Goal: Task Accomplishment & Management: Use online tool/utility

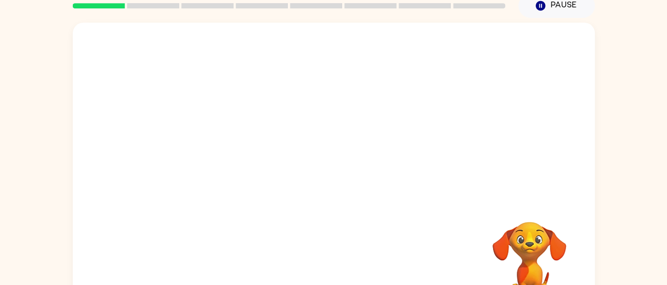
scroll to position [46, 0]
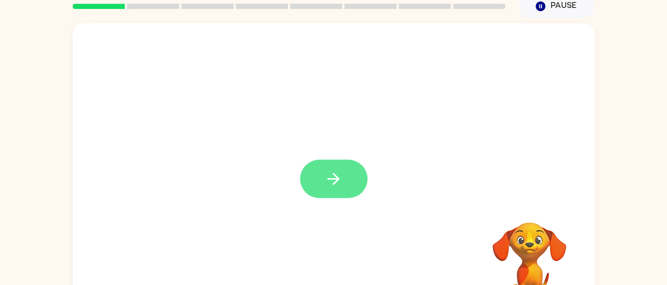
click at [337, 192] on button "button" at bounding box center [333, 179] width 67 height 38
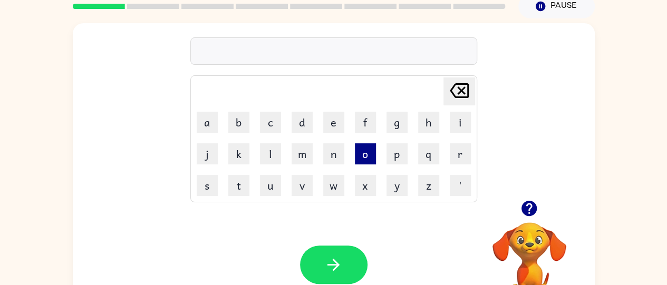
click at [361, 146] on button "o" at bounding box center [365, 153] width 21 height 21
click at [327, 184] on button "w" at bounding box center [333, 185] width 21 height 21
click at [327, 132] on button "e" at bounding box center [333, 122] width 21 height 21
click at [268, 119] on button "c" at bounding box center [270, 122] width 21 height 21
click at [358, 158] on button "o" at bounding box center [365, 153] width 21 height 21
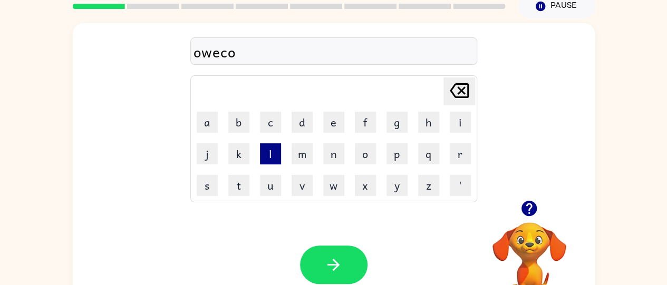
click at [271, 150] on button "l" at bounding box center [270, 153] width 21 height 21
click at [327, 120] on button "e" at bounding box center [333, 122] width 21 height 21
click at [299, 157] on button "m" at bounding box center [302, 153] width 21 height 21
click at [325, 122] on button "e" at bounding box center [333, 122] width 21 height 21
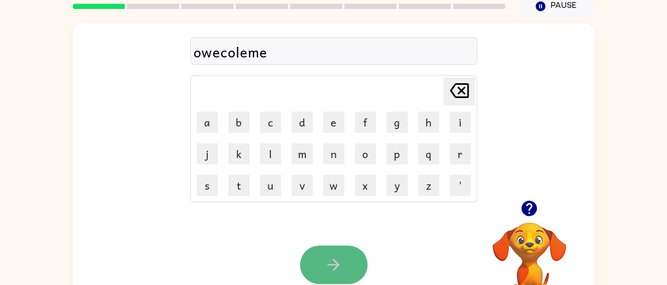
click at [362, 261] on button "button" at bounding box center [333, 265] width 67 height 38
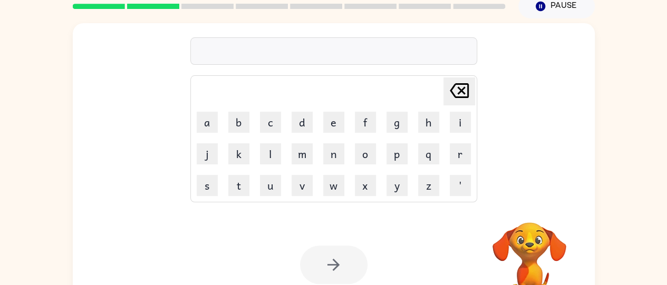
click at [347, 257] on div at bounding box center [333, 265] width 67 height 38
click at [200, 123] on button "a" at bounding box center [207, 122] width 21 height 21
click at [211, 186] on button "s" at bounding box center [207, 185] width 21 height 21
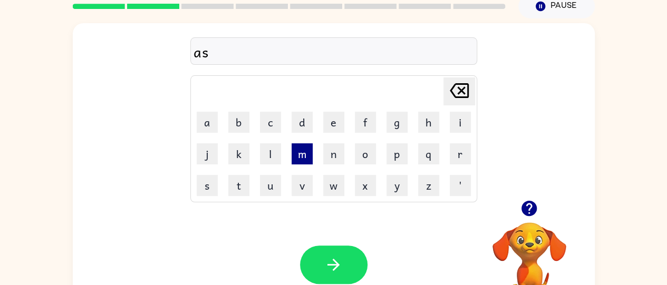
click at [306, 162] on button "m" at bounding box center [302, 153] width 21 height 21
type button "m"
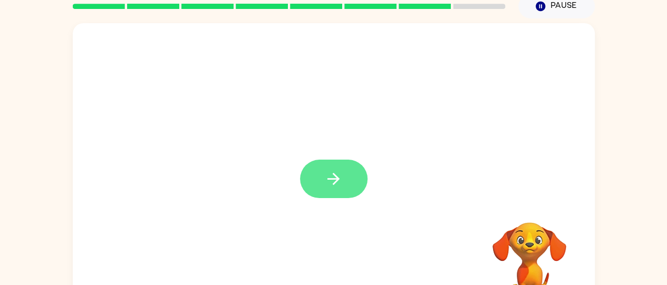
click at [330, 163] on button "button" at bounding box center [333, 179] width 67 height 38
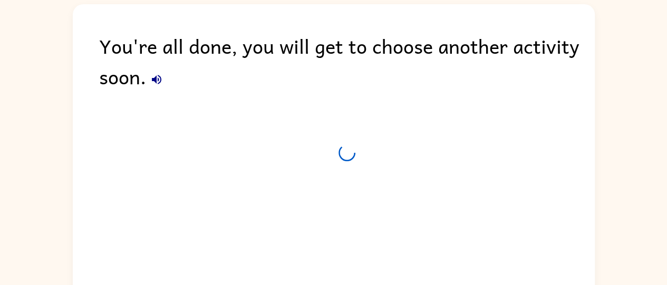
scroll to position [37, 0]
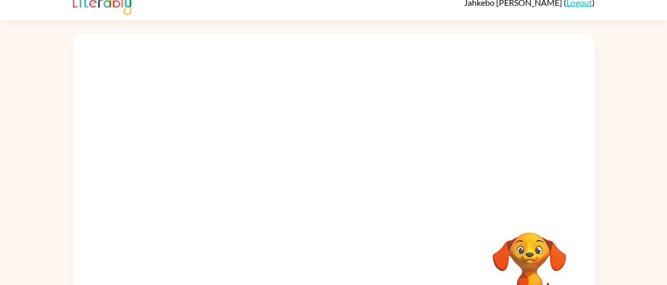
click at [103, 208] on div at bounding box center [334, 121] width 522 height 177
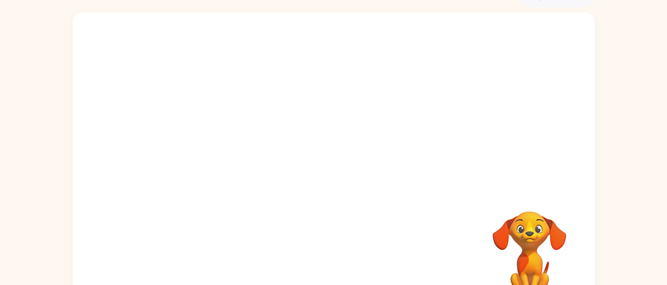
scroll to position [48, 0]
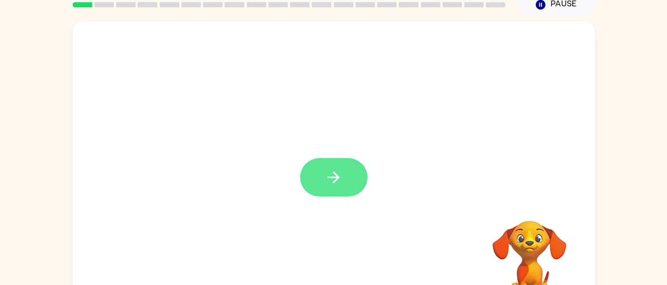
click at [332, 178] on icon "button" at bounding box center [333, 177] width 18 height 18
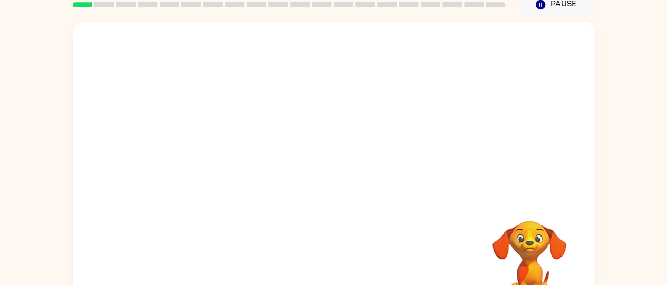
click at [332, 176] on div at bounding box center [334, 172] width 522 height 301
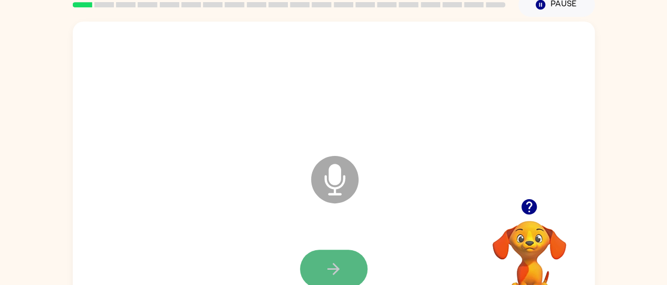
click at [329, 257] on button "button" at bounding box center [333, 269] width 67 height 38
click at [337, 256] on button "button" at bounding box center [333, 269] width 67 height 38
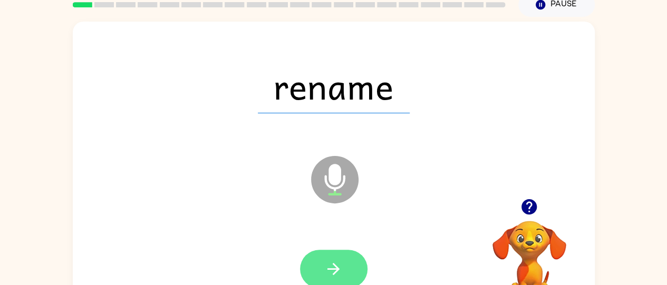
click at [339, 256] on button "button" at bounding box center [333, 269] width 67 height 38
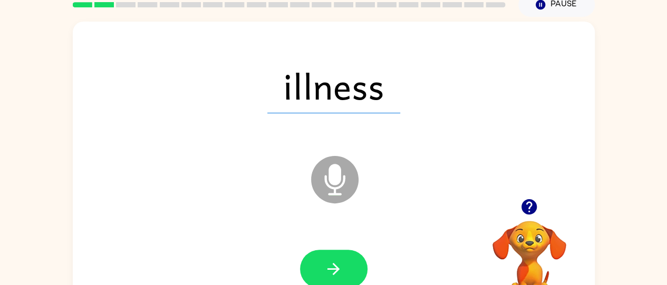
drag, startPoint x: 344, startPoint y: 245, endPoint x: 343, endPoint y: 264, distance: 18.5
click at [343, 264] on button "button" at bounding box center [333, 269] width 67 height 38
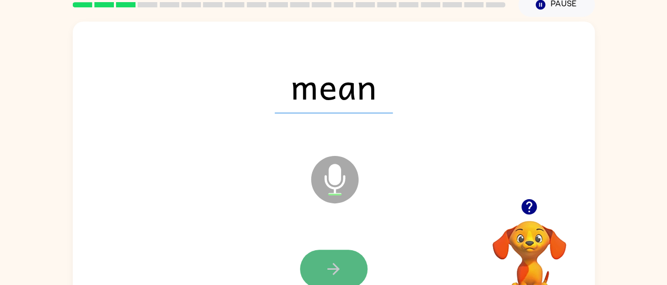
click at [339, 264] on icon "button" at bounding box center [333, 269] width 18 height 18
click at [343, 259] on button "button" at bounding box center [333, 269] width 67 height 38
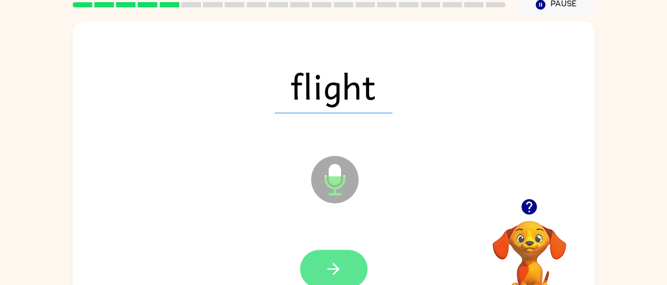
click at [336, 267] on icon "button" at bounding box center [333, 269] width 12 height 12
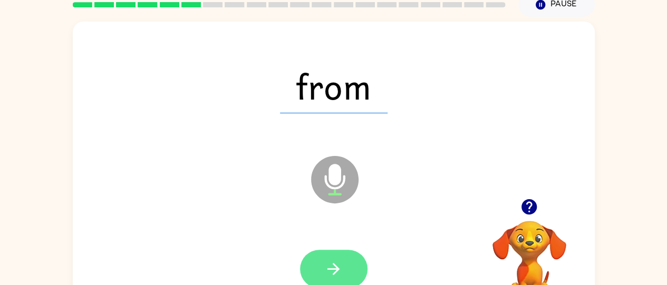
click at [349, 260] on button "button" at bounding box center [333, 269] width 67 height 38
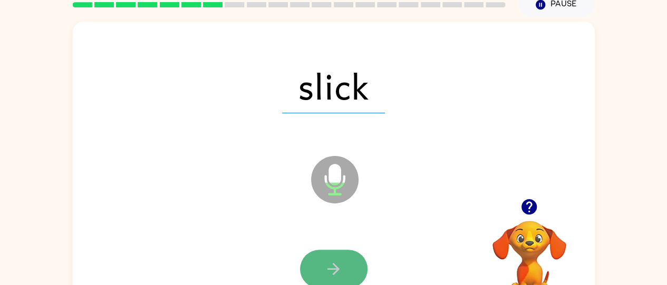
click at [349, 259] on button "button" at bounding box center [333, 269] width 67 height 38
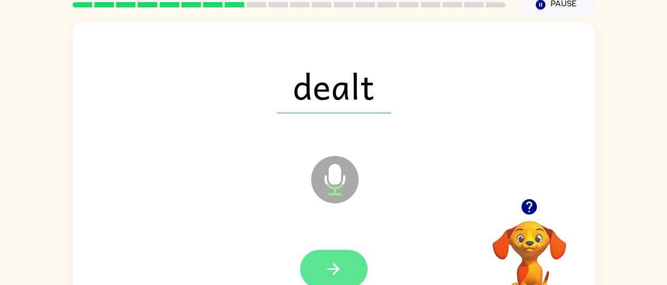
click at [349, 259] on button "button" at bounding box center [333, 269] width 67 height 38
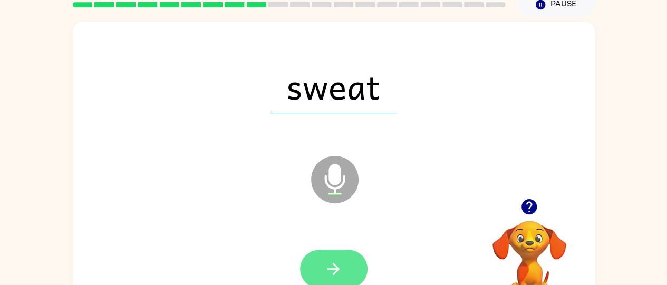
drag, startPoint x: 349, startPoint y: 259, endPoint x: 328, endPoint y: 264, distance: 21.5
click at [328, 264] on icon "button" at bounding box center [333, 269] width 18 height 18
click at [323, 275] on div at bounding box center [333, 269] width 67 height 38
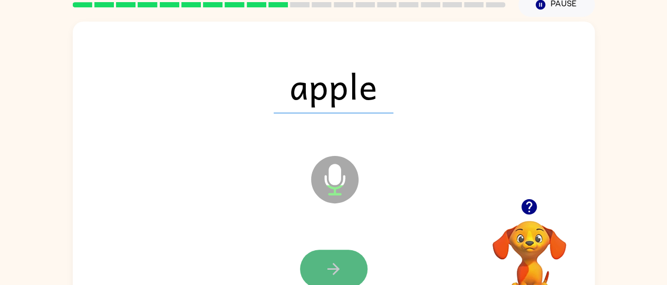
click at [325, 279] on button "button" at bounding box center [333, 269] width 67 height 38
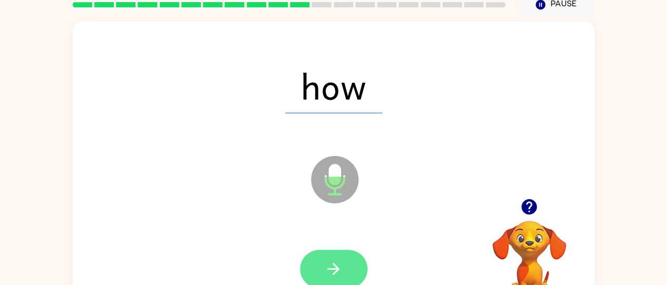
click at [343, 265] on button "button" at bounding box center [333, 269] width 67 height 38
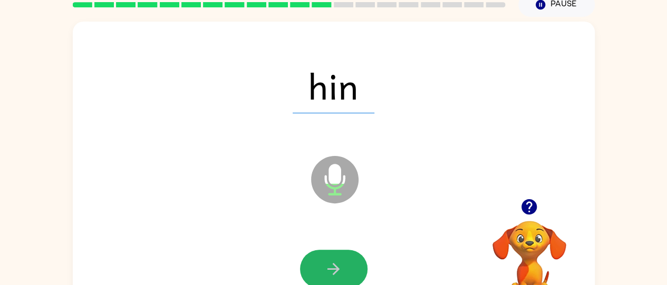
click at [344, 264] on button "button" at bounding box center [333, 269] width 67 height 38
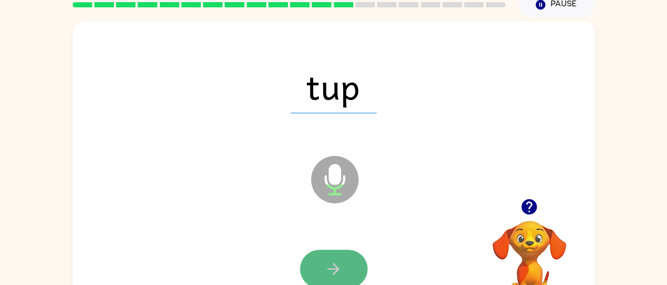
click at [335, 258] on button "button" at bounding box center [333, 269] width 67 height 38
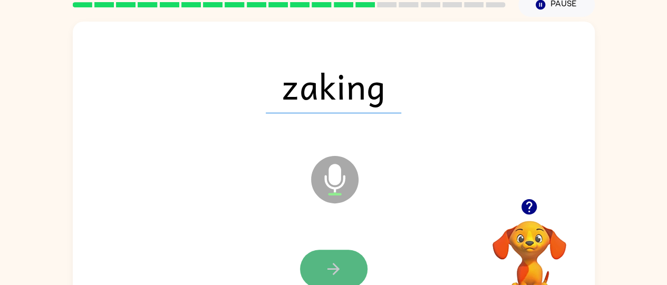
click at [336, 265] on icon "button" at bounding box center [333, 269] width 18 height 18
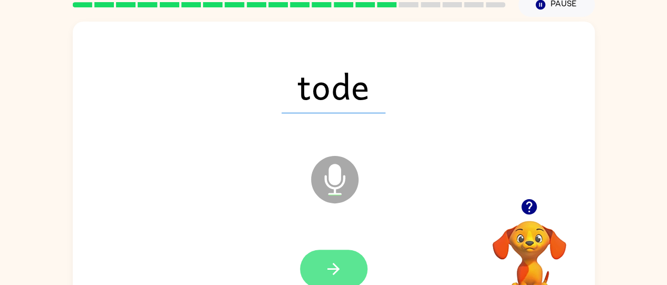
click at [346, 259] on button "button" at bounding box center [333, 269] width 67 height 38
click at [348, 263] on button "button" at bounding box center [333, 269] width 67 height 38
click at [350, 265] on button "button" at bounding box center [333, 269] width 67 height 38
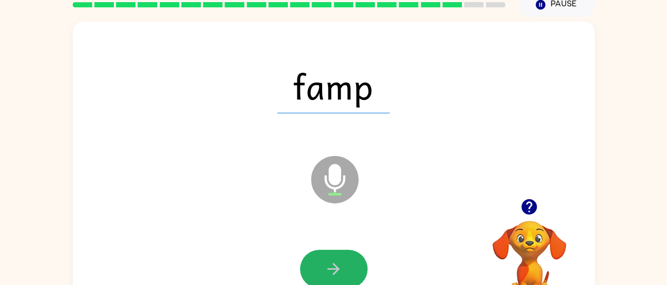
click at [350, 265] on button "button" at bounding box center [333, 269] width 67 height 38
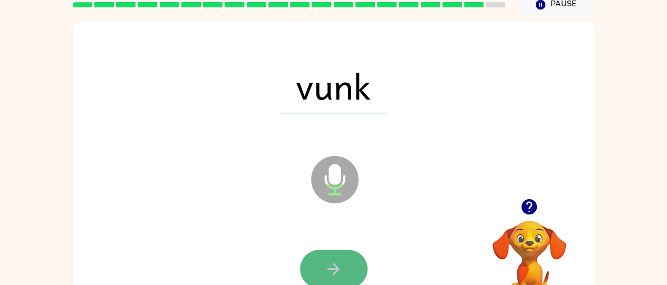
click at [354, 258] on button "button" at bounding box center [333, 269] width 67 height 38
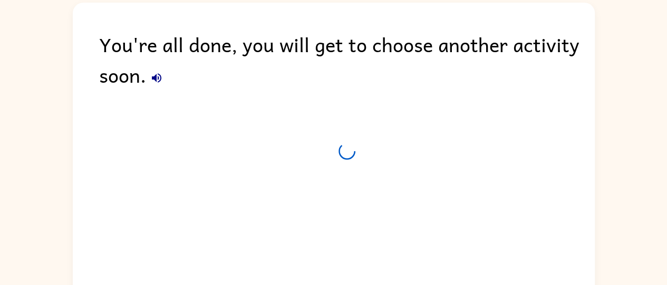
scroll to position [38, 0]
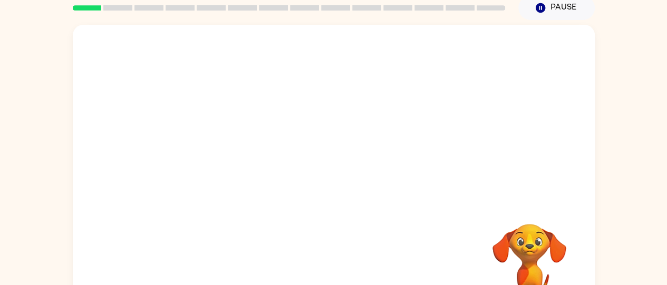
scroll to position [44, 0]
click at [620, 166] on div "Your browser must support playing .mp4 files to use Literably. Please try using…" at bounding box center [333, 174] width 667 height 306
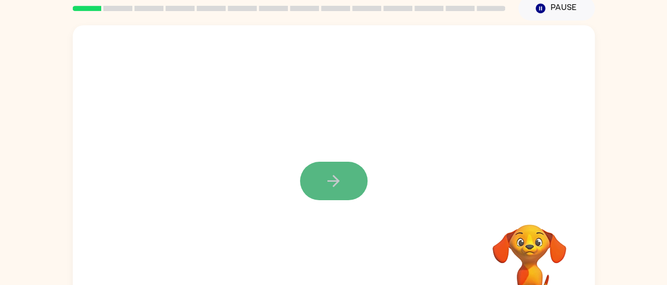
click at [321, 174] on button "button" at bounding box center [333, 181] width 67 height 38
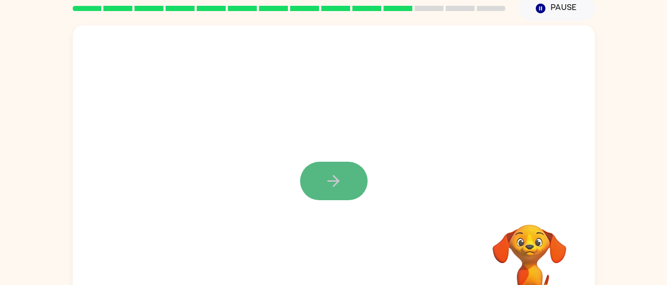
click at [358, 197] on button "button" at bounding box center [333, 181] width 67 height 38
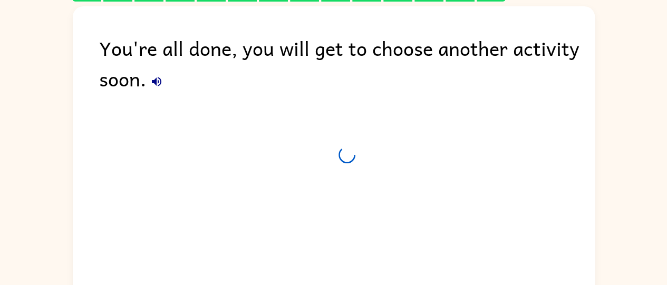
scroll to position [35, 0]
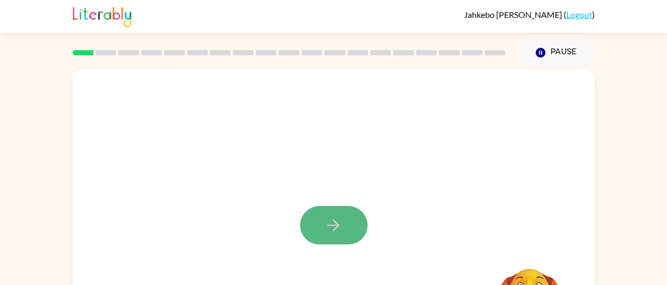
click at [354, 222] on button "button" at bounding box center [333, 225] width 67 height 38
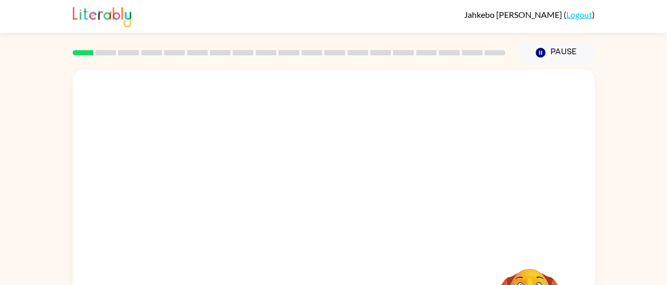
click at [354, 222] on div at bounding box center [334, 220] width 522 height 301
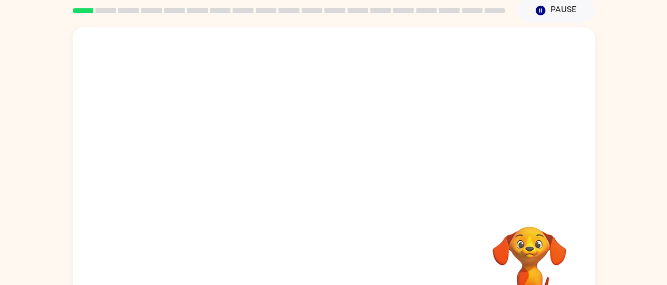
drag, startPoint x: 354, startPoint y: 222, endPoint x: 371, endPoint y: 292, distance: 71.6
click at [371, 285] on html "Jahkebo Fahie ( Logout ) Pause Pause Your browser must support playing .mp4 fil…" at bounding box center [333, 143] width 667 height 371
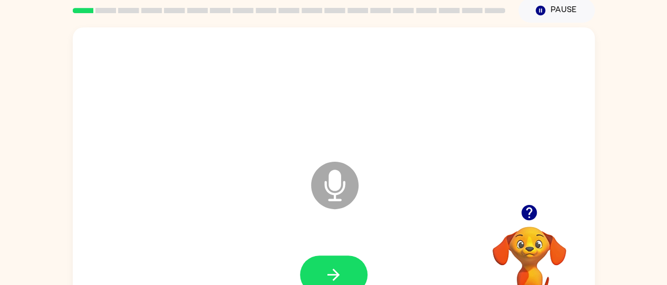
click at [247, 169] on div "Microphone The Microphone is here when it is your turn to talk" at bounding box center [308, 159] width 450 height 38
click at [333, 264] on button "button" at bounding box center [333, 275] width 67 height 38
click at [325, 265] on button "button" at bounding box center [333, 275] width 67 height 38
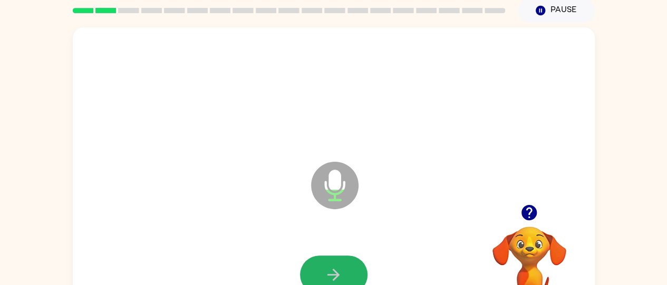
click at [325, 266] on icon "button" at bounding box center [333, 275] width 18 height 18
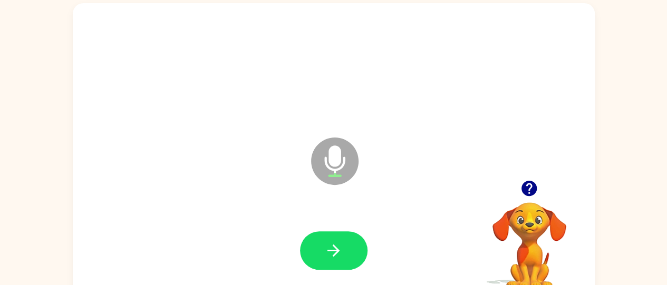
scroll to position [66, 0]
click at [319, 262] on button "button" at bounding box center [333, 250] width 67 height 38
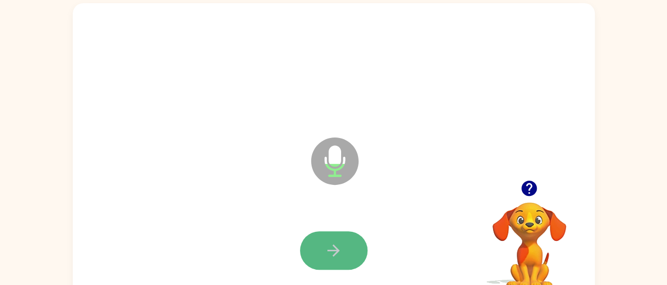
click at [324, 264] on button "button" at bounding box center [333, 250] width 67 height 38
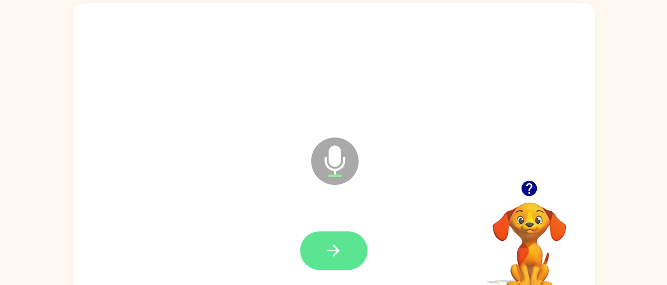
click at [326, 232] on button "button" at bounding box center [333, 250] width 67 height 38
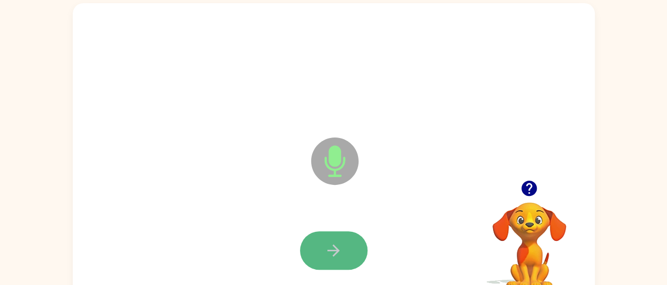
click at [329, 236] on button "button" at bounding box center [333, 250] width 67 height 38
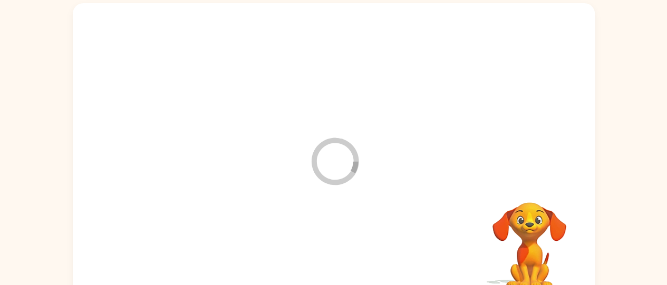
click at [339, 241] on div at bounding box center [333, 251] width 501 height 86
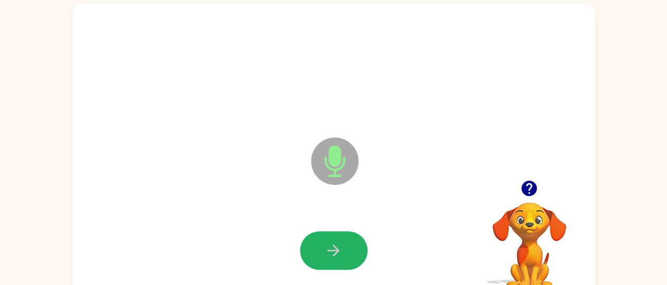
click at [339, 242] on icon "button" at bounding box center [333, 251] width 18 height 18
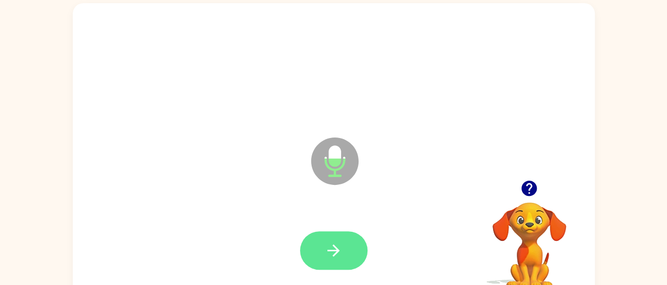
click at [340, 240] on button "button" at bounding box center [333, 250] width 67 height 38
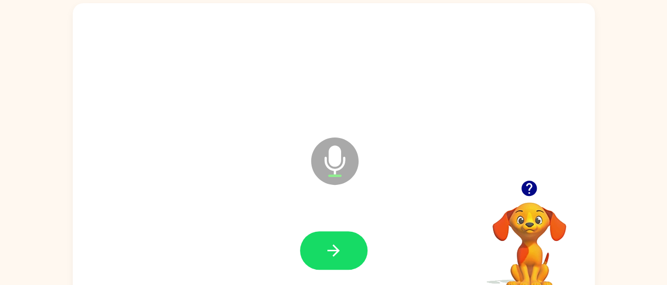
click at [340, 242] on icon "button" at bounding box center [333, 251] width 18 height 18
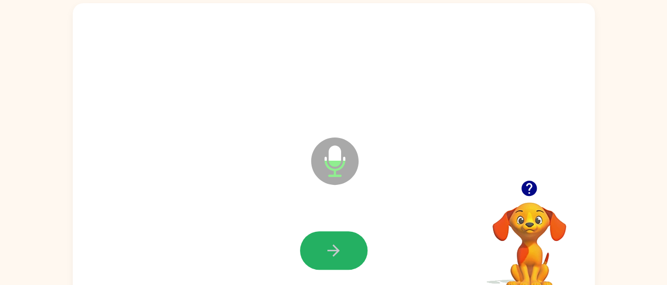
click at [340, 242] on icon "button" at bounding box center [333, 251] width 18 height 18
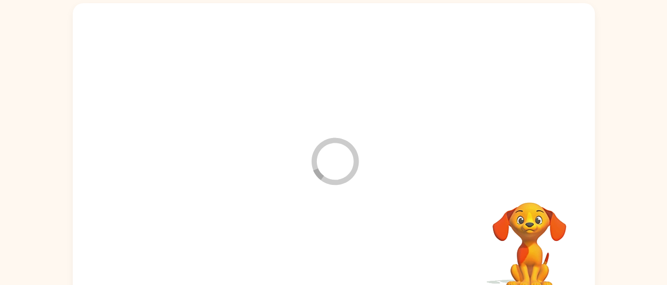
click at [340, 241] on div at bounding box center [333, 251] width 501 height 86
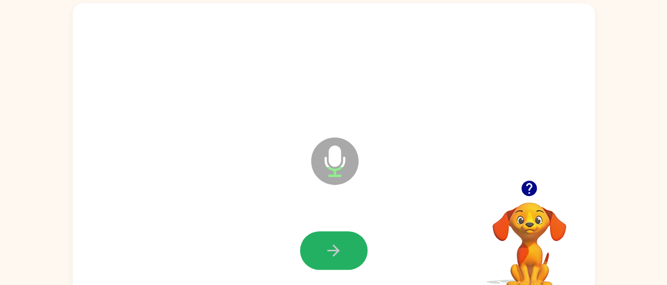
click at [341, 242] on icon "button" at bounding box center [333, 251] width 18 height 18
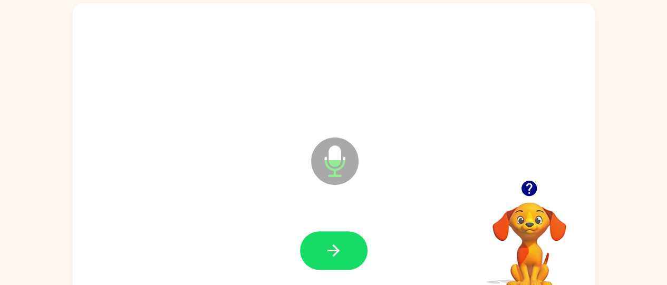
click at [339, 242] on icon "button" at bounding box center [333, 251] width 18 height 18
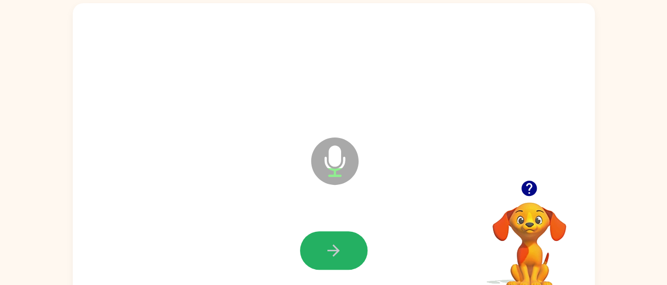
click at [339, 243] on icon "button" at bounding box center [333, 251] width 18 height 18
click at [343, 256] on button "button" at bounding box center [333, 250] width 67 height 38
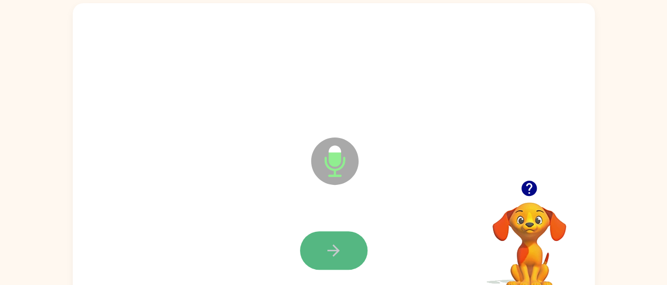
drag, startPoint x: 347, startPoint y: 265, endPoint x: 319, endPoint y: 247, distance: 33.6
click at [319, 247] on button "button" at bounding box center [333, 250] width 67 height 38
click at [313, 238] on button "button" at bounding box center [333, 250] width 67 height 38
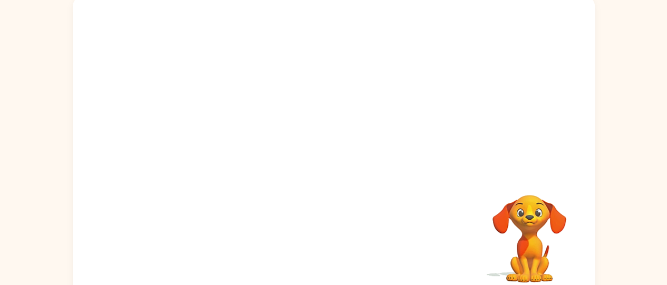
scroll to position [76, 0]
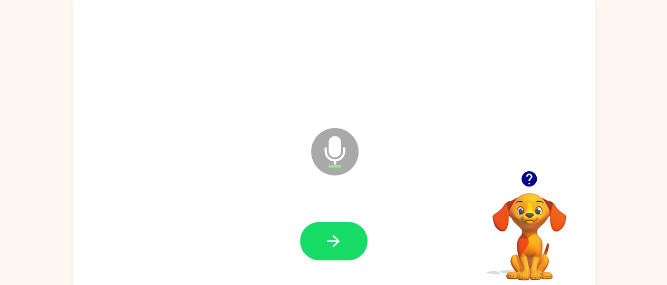
click at [530, 177] on icon "button" at bounding box center [529, 179] width 18 height 18
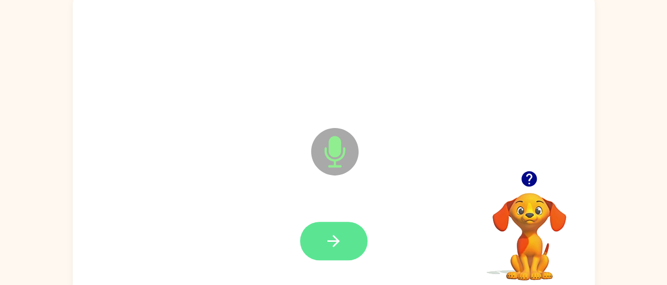
click at [318, 240] on button "button" at bounding box center [333, 241] width 67 height 38
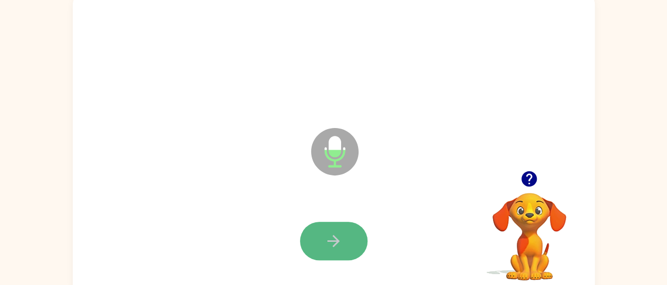
click at [355, 230] on button "button" at bounding box center [333, 241] width 67 height 38
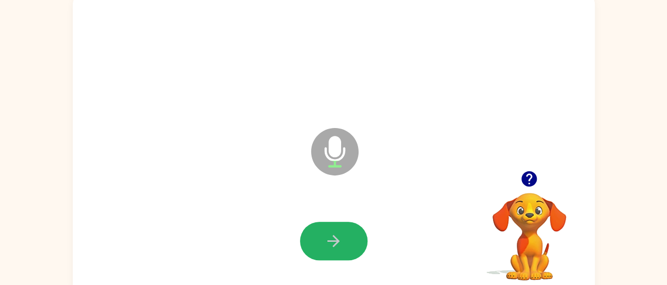
click at [355, 230] on button "button" at bounding box center [333, 241] width 67 height 38
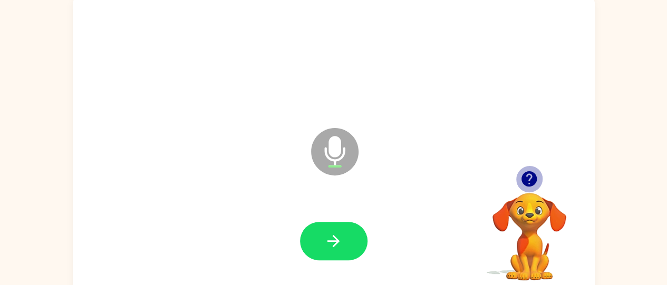
click at [529, 174] on icon "button" at bounding box center [529, 179] width 18 height 18
click at [526, 173] on icon "button" at bounding box center [529, 178] width 15 height 15
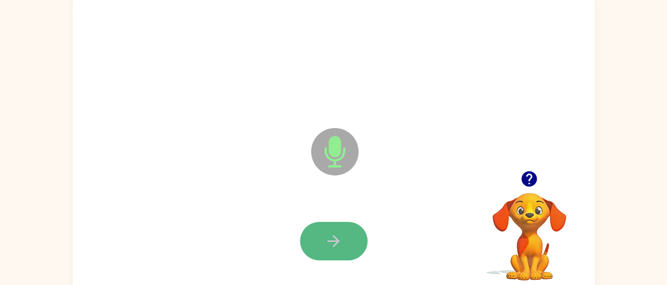
click at [350, 235] on button "button" at bounding box center [333, 241] width 67 height 38
click at [350, 236] on button "button" at bounding box center [333, 241] width 67 height 38
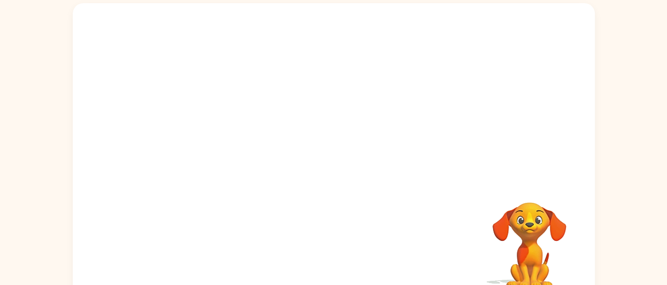
scroll to position [65, 0]
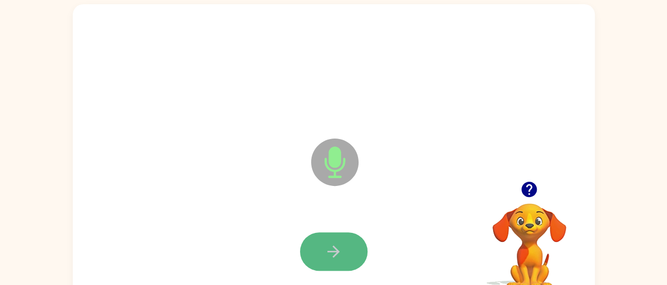
click at [350, 254] on button "button" at bounding box center [333, 252] width 67 height 38
click at [352, 257] on button "button" at bounding box center [333, 252] width 67 height 38
drag, startPoint x: 359, startPoint y: 264, endPoint x: 326, endPoint y: 245, distance: 38.5
click at [326, 245] on icon "button" at bounding box center [333, 252] width 18 height 18
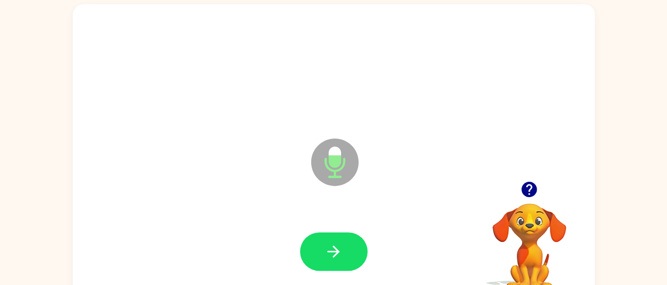
drag, startPoint x: 325, startPoint y: 244, endPoint x: 334, endPoint y: 273, distance: 30.5
click at [328, 259] on icon "button" at bounding box center [333, 252] width 18 height 18
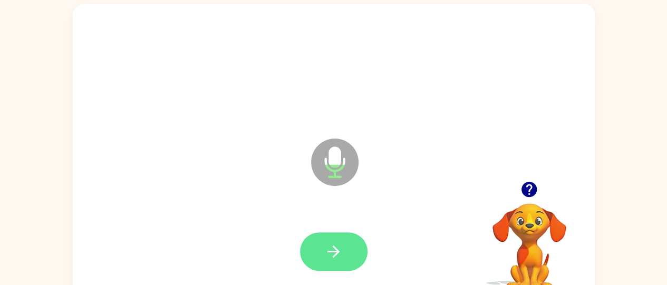
click at [342, 258] on icon "button" at bounding box center [333, 252] width 18 height 18
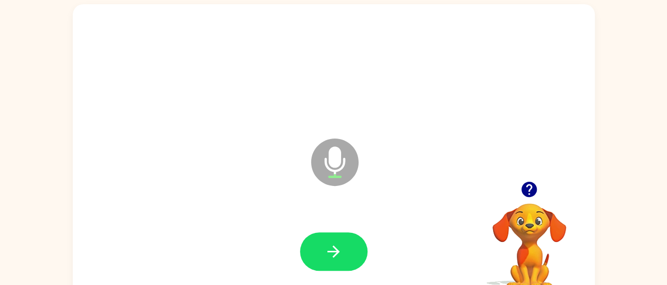
click at [341, 229] on div at bounding box center [333, 252] width 501 height 86
click at [341, 233] on button "button" at bounding box center [333, 252] width 67 height 38
click at [345, 246] on button "button" at bounding box center [333, 252] width 67 height 38
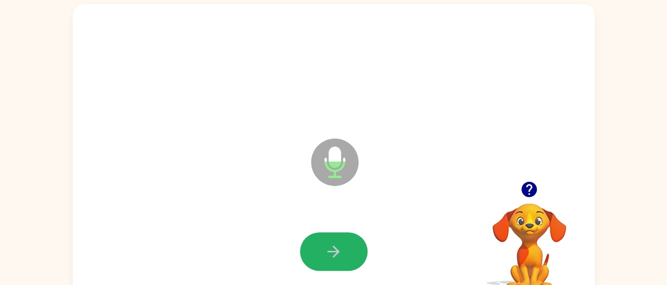
click at [347, 256] on button "button" at bounding box center [333, 252] width 67 height 38
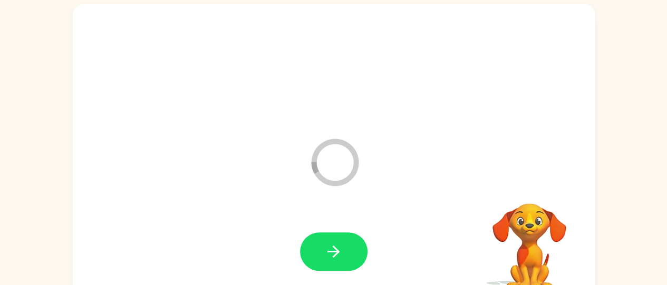
drag, startPoint x: 527, startPoint y: 197, endPoint x: 533, endPoint y: 213, distance: 16.7
click at [527, 195] on video "Your browser must support playing .mp4 files to use Literably. Please try using…" at bounding box center [529, 239] width 105 height 105
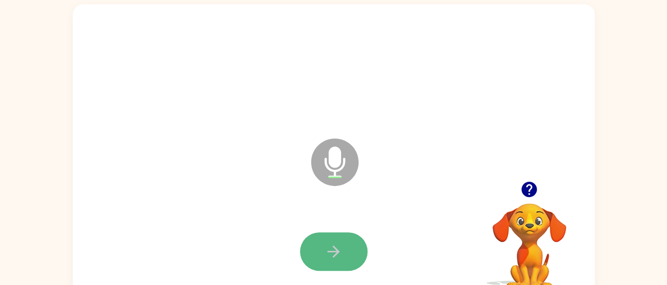
click at [350, 264] on button "button" at bounding box center [333, 252] width 67 height 38
drag, startPoint x: 350, startPoint y: 264, endPoint x: 315, endPoint y: 248, distance: 38.5
click at [315, 248] on button "button" at bounding box center [333, 252] width 67 height 38
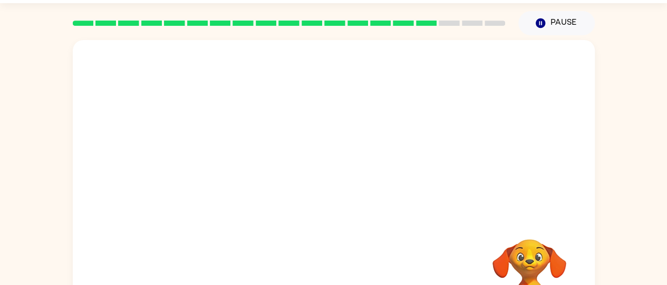
scroll to position [30, 0]
click at [5, 164] on div "Your browser must support playing .mp4 files to use Literably. Please try using…" at bounding box center [333, 188] width 667 height 306
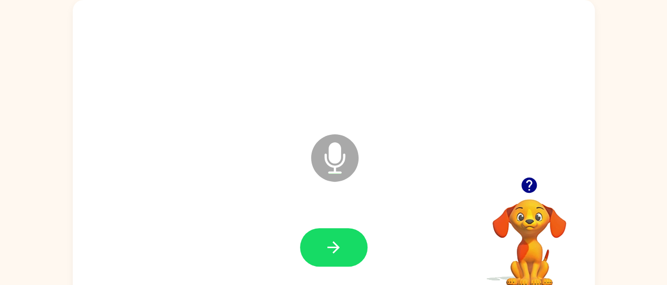
scroll to position [66, 0]
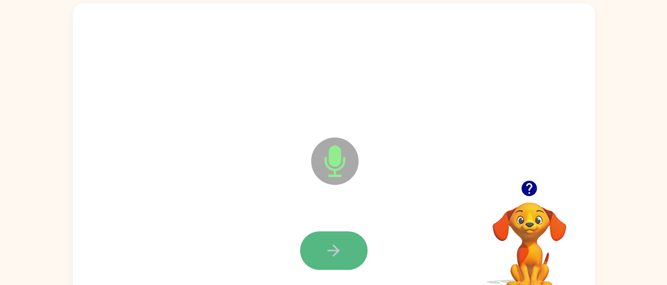
click at [308, 238] on button "button" at bounding box center [333, 250] width 67 height 38
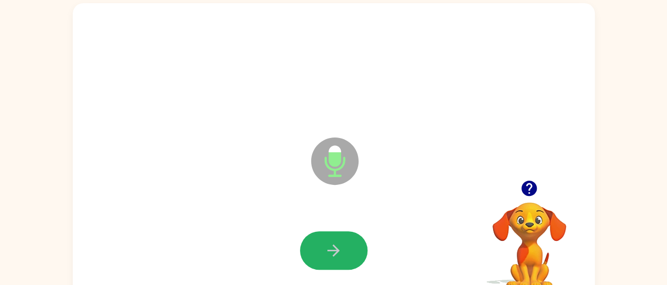
click at [325, 257] on icon "button" at bounding box center [333, 251] width 18 height 18
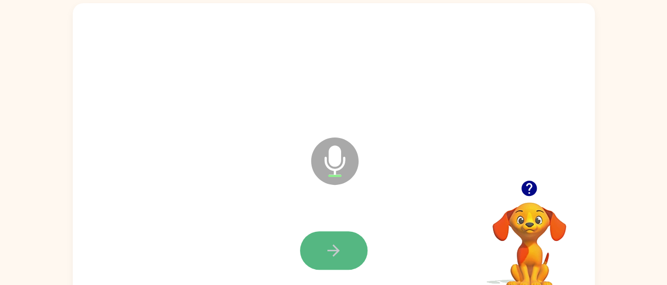
click at [326, 259] on icon "button" at bounding box center [333, 251] width 18 height 18
click at [325, 253] on icon "button" at bounding box center [333, 251] width 18 height 18
click at [330, 249] on icon "button" at bounding box center [333, 251] width 12 height 12
click at [345, 248] on button "button" at bounding box center [333, 250] width 67 height 38
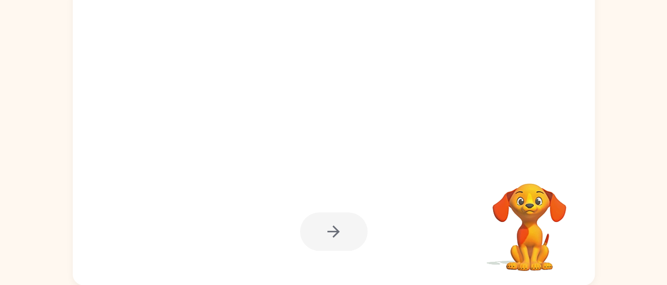
scroll to position [84, 0]
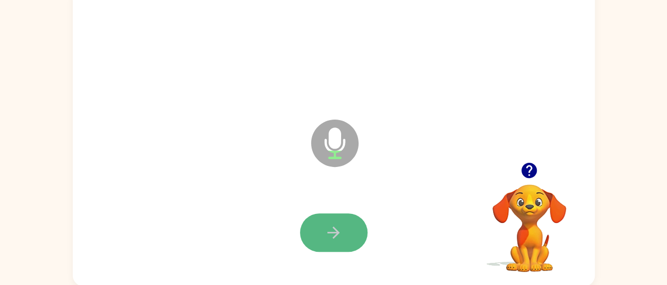
click at [351, 227] on button "button" at bounding box center [333, 233] width 67 height 38
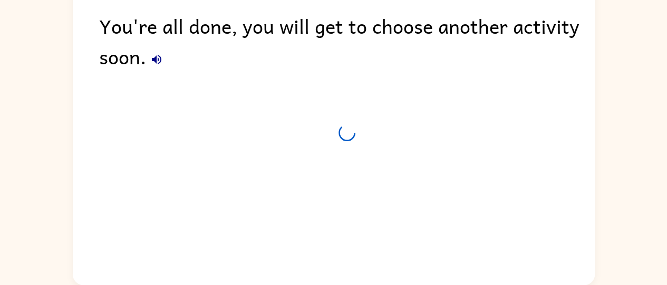
scroll to position [65, 0]
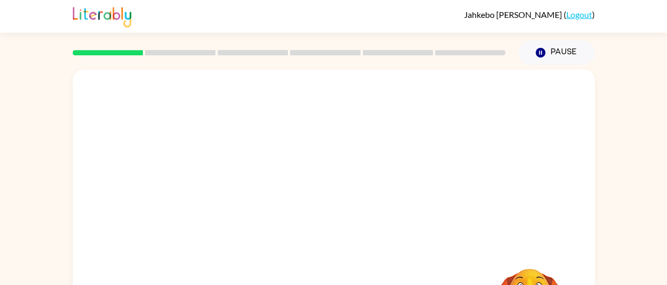
click at [107, 187] on div at bounding box center [334, 158] width 522 height 177
click at [110, 189] on div at bounding box center [334, 158] width 522 height 177
click at [117, 189] on div at bounding box center [334, 158] width 522 height 177
click at [120, 192] on div at bounding box center [334, 158] width 522 height 177
click at [116, 190] on div at bounding box center [334, 158] width 522 height 177
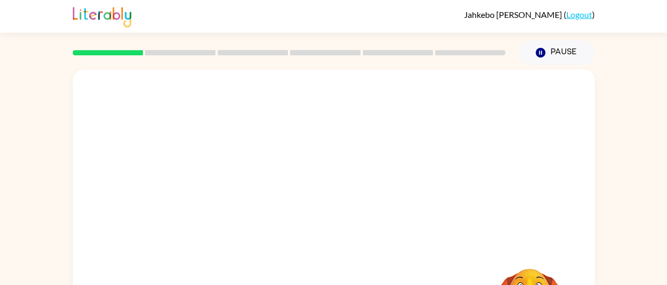
click at [114, 184] on div at bounding box center [334, 158] width 522 height 177
click at [351, 227] on div at bounding box center [333, 225] width 67 height 38
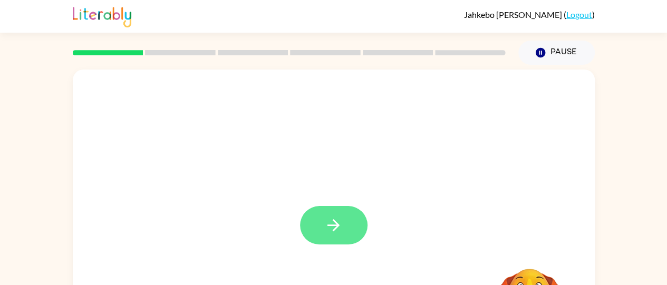
click at [343, 222] on button "button" at bounding box center [333, 225] width 67 height 38
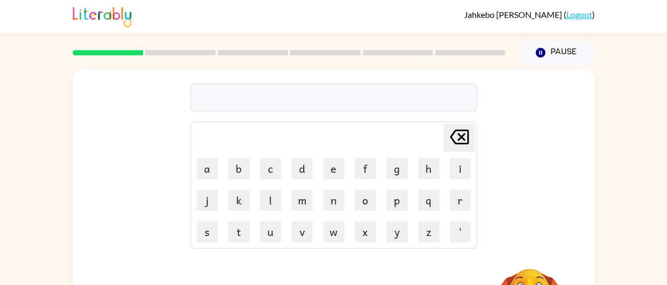
click at [127, 106] on div "Delete Delete last character input a b c d e f g h i j k l m n o p q r s t u v …" at bounding box center [334, 158] width 522 height 177
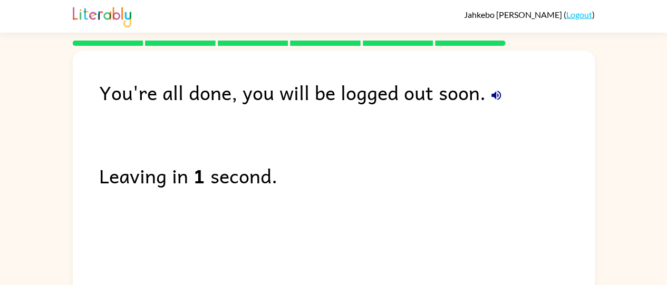
click at [502, 91] on button "button" at bounding box center [496, 95] width 21 height 21
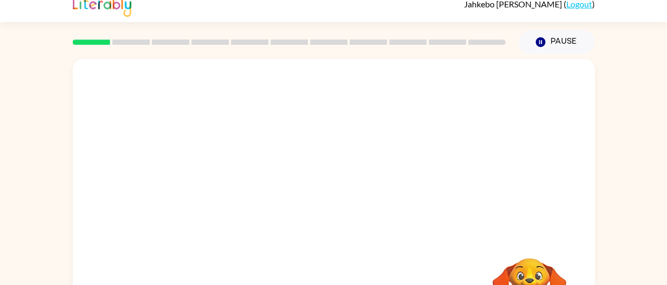
scroll to position [4, 0]
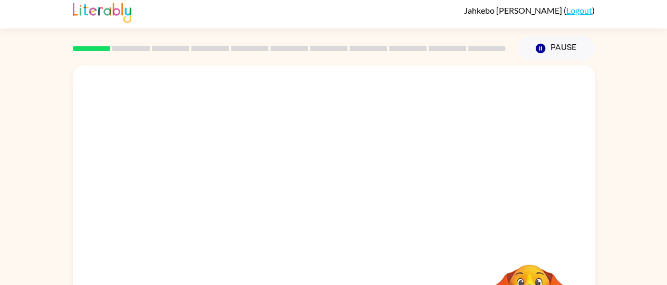
click at [577, 11] on link "Logout" at bounding box center [579, 10] width 26 height 10
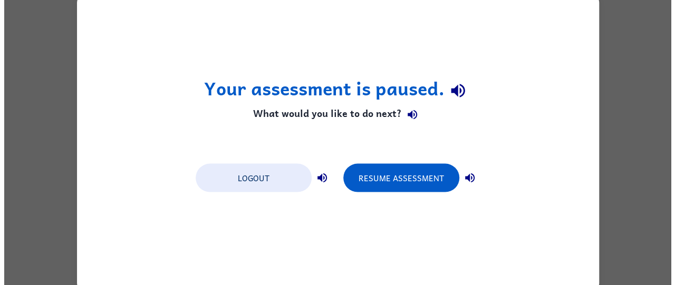
scroll to position [0, 0]
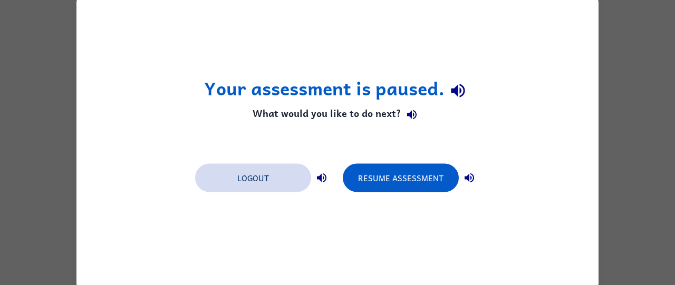
click at [208, 184] on button "Logout" at bounding box center [253, 177] width 116 height 28
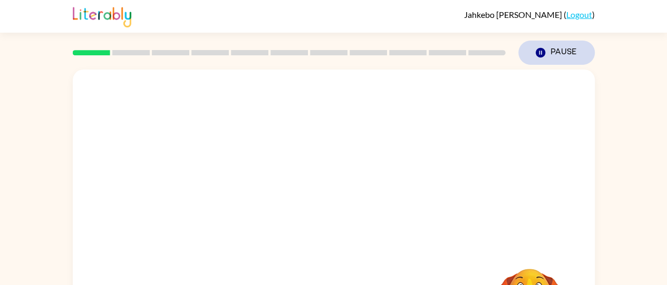
click at [574, 55] on button "Pause Pause" at bounding box center [556, 53] width 76 height 24
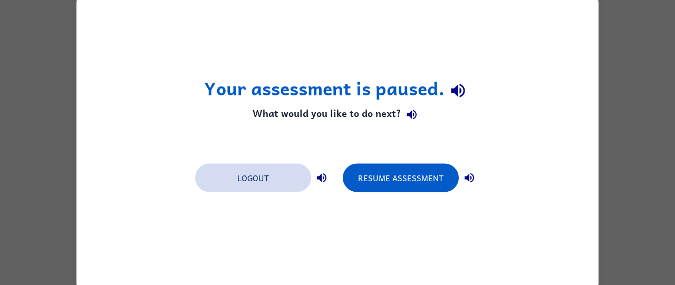
click at [278, 173] on button "Logout" at bounding box center [253, 177] width 116 height 28
click at [292, 181] on button "Logout" at bounding box center [253, 177] width 116 height 28
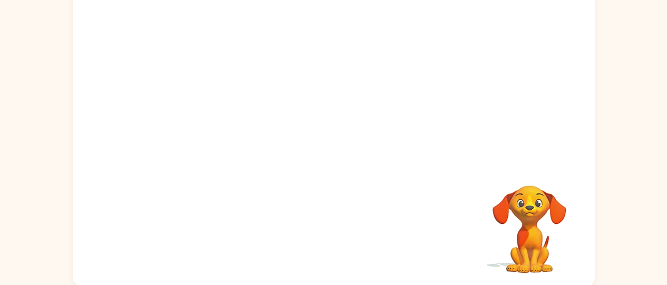
click at [556, 189] on video "Your browser must support playing .mp4 files to use Literably. Please try using…" at bounding box center [529, 221] width 105 height 105
click at [559, 191] on video "Your browser must support playing .mp4 files to use Literably. Please try using…" at bounding box center [529, 221] width 105 height 105
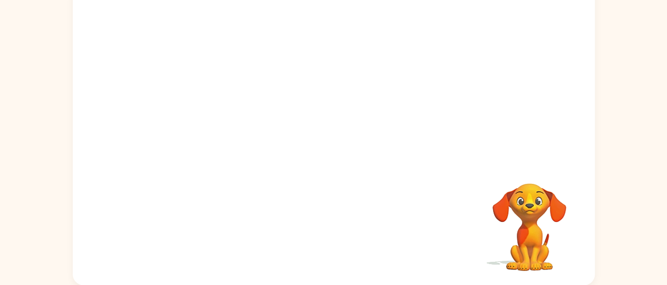
click at [571, 150] on div at bounding box center [334, 72] width 522 height 177
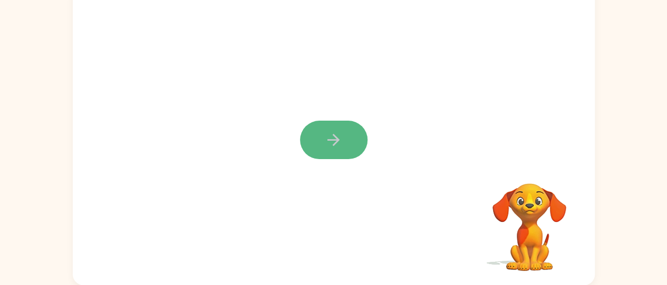
click at [319, 125] on button "button" at bounding box center [333, 140] width 67 height 38
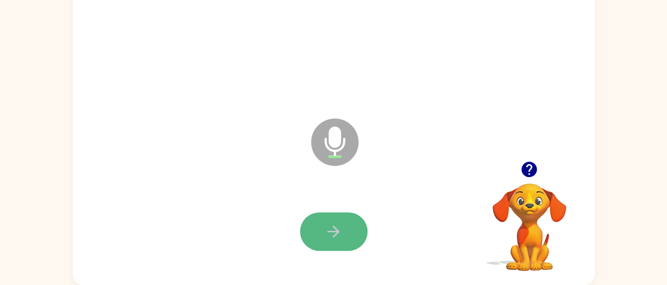
click at [343, 227] on button "button" at bounding box center [333, 232] width 67 height 38
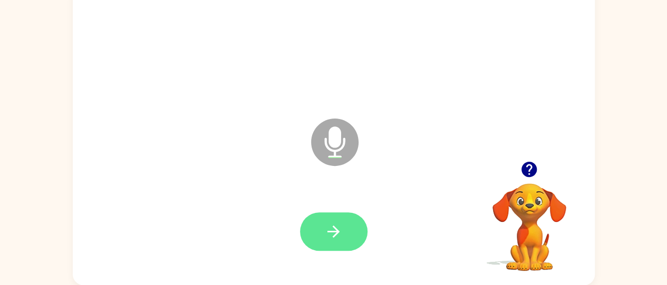
click at [340, 230] on icon "button" at bounding box center [333, 232] width 18 height 18
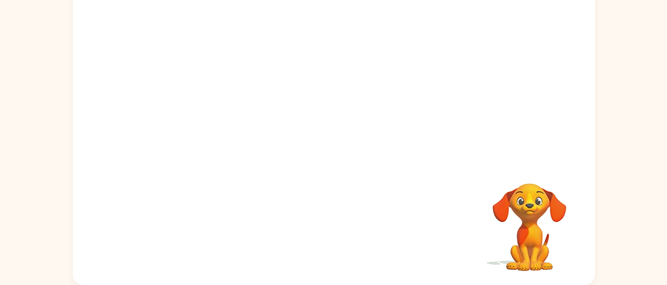
click at [340, 230] on div at bounding box center [333, 232] width 501 height 86
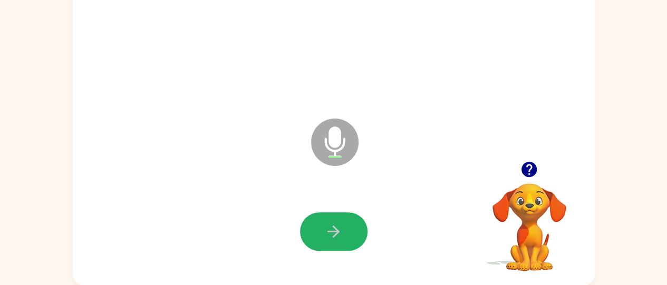
click at [340, 230] on icon "button" at bounding box center [333, 232] width 18 height 18
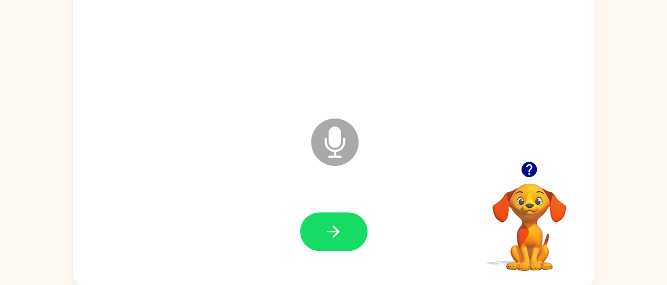
click at [340, 230] on icon "button" at bounding box center [333, 232] width 18 height 18
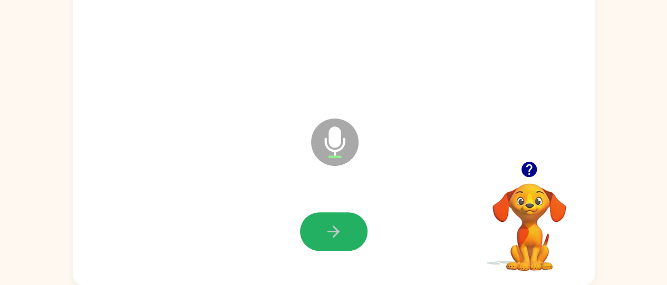
click at [340, 230] on icon "button" at bounding box center [333, 232] width 18 height 18
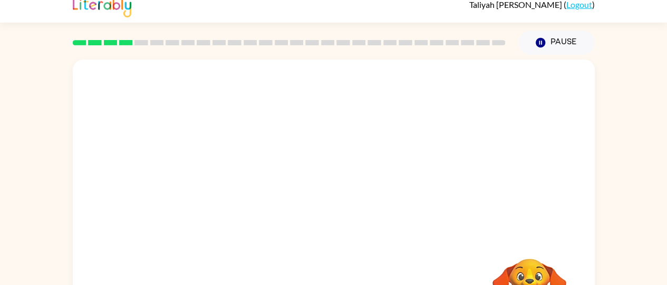
scroll to position [7, 0]
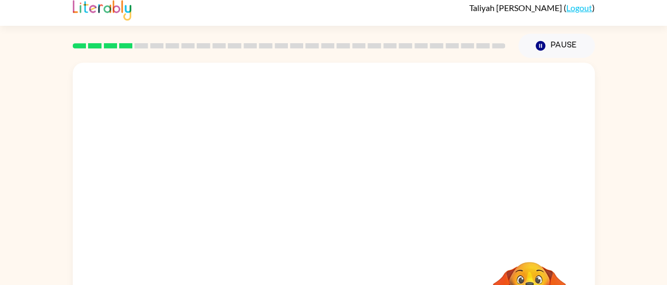
click at [446, 250] on div "Your browser must support playing .mp4 files to use Literably. Please try using…" at bounding box center [334, 213] width 522 height 301
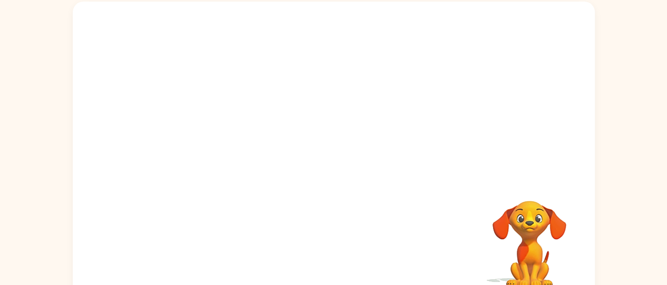
scroll to position [70, 0]
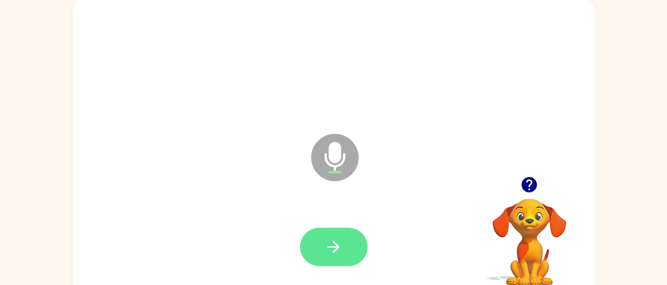
click at [326, 260] on button "button" at bounding box center [333, 247] width 67 height 38
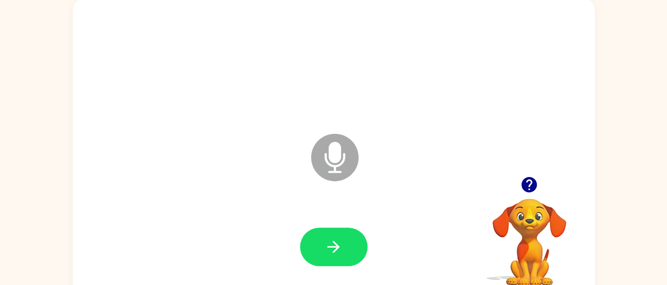
scroll to position [85, 0]
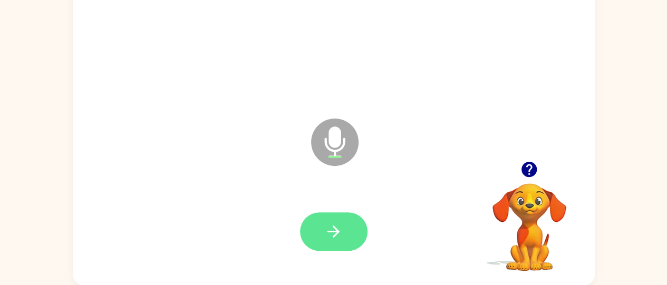
click at [322, 243] on button "button" at bounding box center [333, 232] width 67 height 38
click at [325, 230] on icon "button" at bounding box center [333, 232] width 18 height 18
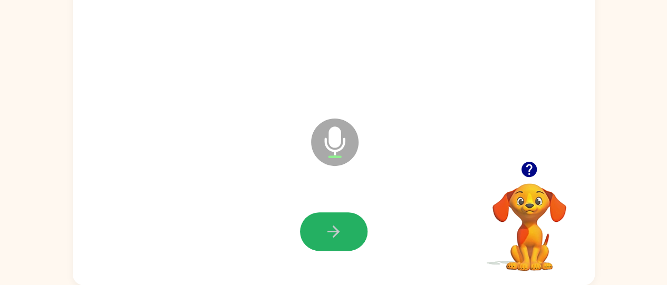
click at [325, 230] on icon "button" at bounding box center [333, 232] width 18 height 18
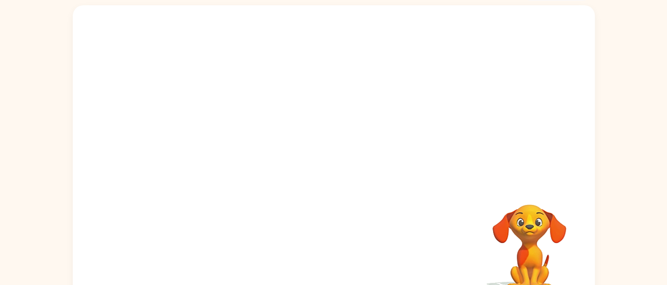
scroll to position [43, 0]
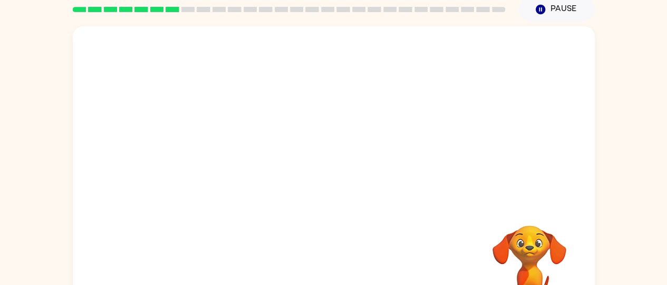
click at [530, 262] on video "Your browser must support playing .mp4 files to use Literably. Please try using…" at bounding box center [529, 261] width 105 height 105
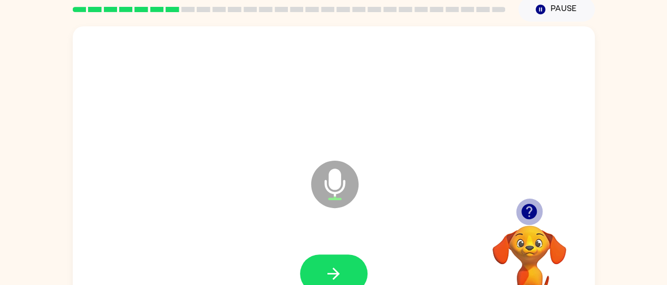
click at [533, 213] on icon "button" at bounding box center [529, 211] width 15 height 15
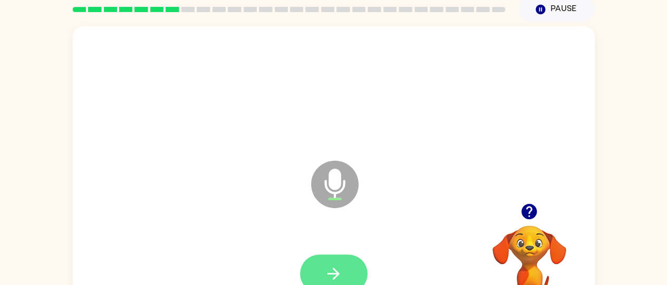
click at [330, 263] on button "button" at bounding box center [333, 274] width 67 height 38
click at [330, 263] on div at bounding box center [333, 274] width 67 height 38
click at [330, 263] on button "button" at bounding box center [333, 274] width 67 height 38
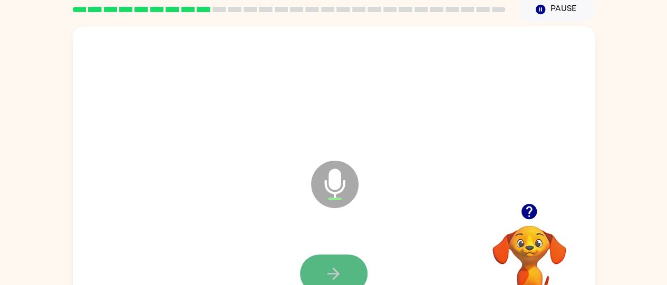
click at [330, 263] on button "button" at bounding box center [333, 274] width 67 height 38
click at [343, 269] on button "button" at bounding box center [333, 274] width 67 height 38
click at [342, 269] on icon "button" at bounding box center [333, 274] width 18 height 18
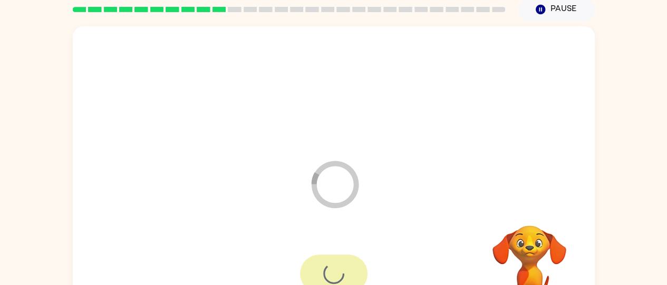
click at [342, 269] on div at bounding box center [333, 274] width 67 height 38
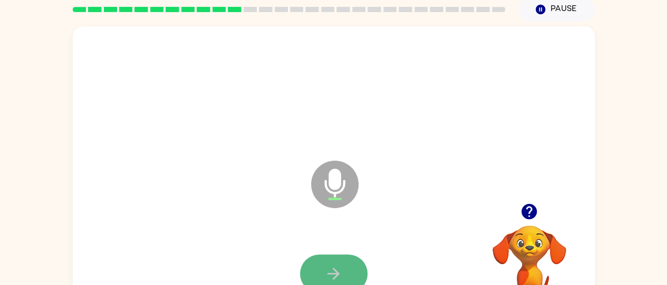
click at [341, 269] on icon "button" at bounding box center [333, 274] width 18 height 18
click at [353, 269] on button "button" at bounding box center [333, 274] width 67 height 38
click at [349, 266] on button "button" at bounding box center [333, 274] width 67 height 38
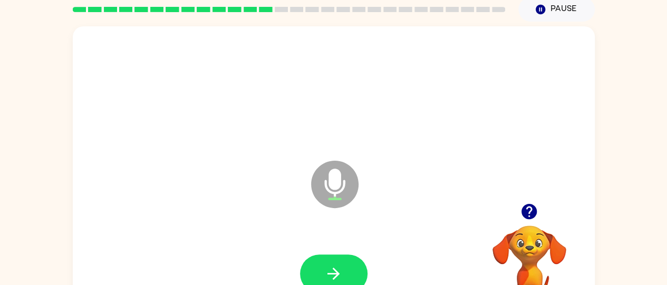
click at [349, 266] on button "button" at bounding box center [333, 274] width 67 height 38
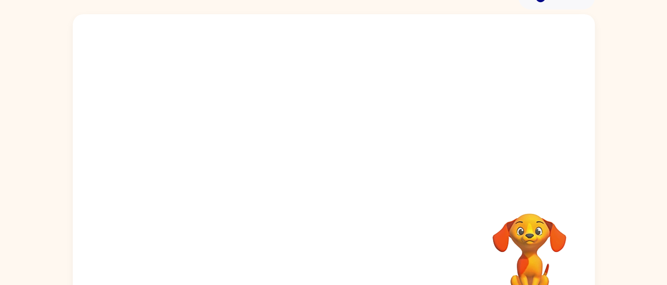
scroll to position [56, 0]
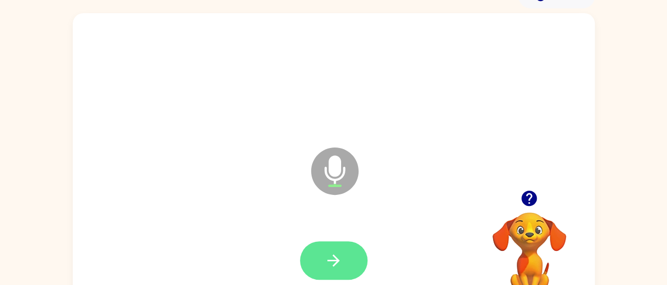
click at [326, 243] on button "button" at bounding box center [333, 261] width 67 height 38
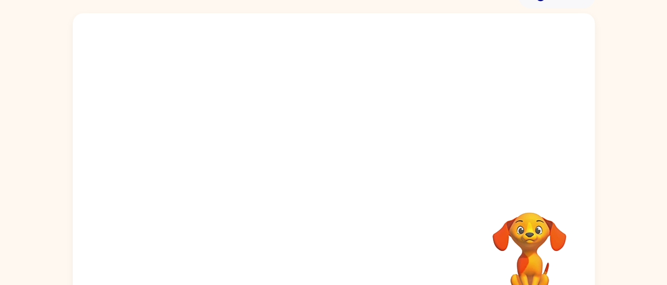
click at [124, 206] on div "Your browser must support playing .mp4 files to use Literably. Please try using…" at bounding box center [334, 163] width 522 height 301
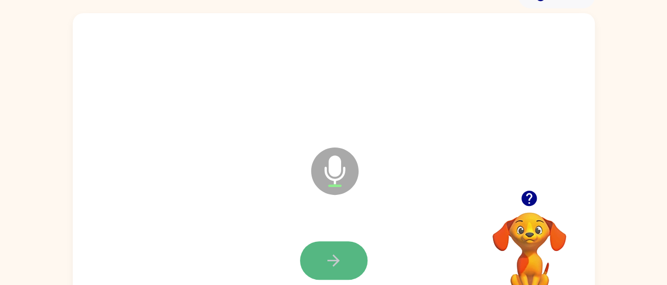
click at [349, 253] on button "button" at bounding box center [333, 261] width 67 height 38
click at [348, 265] on button "button" at bounding box center [333, 261] width 67 height 38
click at [310, 266] on button "button" at bounding box center [333, 261] width 67 height 38
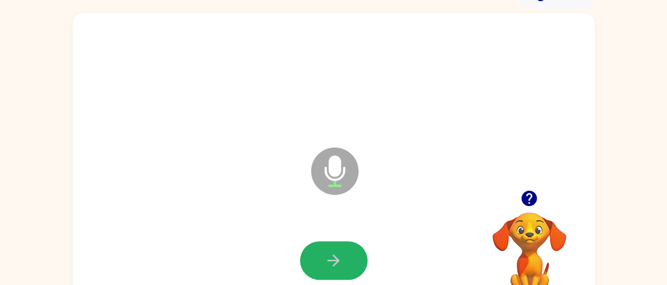
click at [310, 266] on button "button" at bounding box center [333, 261] width 67 height 38
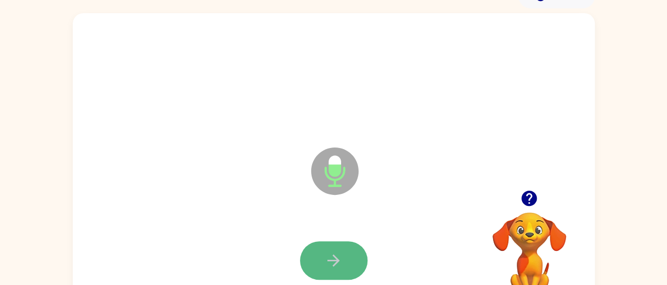
click at [306, 273] on button "button" at bounding box center [333, 261] width 67 height 38
click at [324, 259] on button "button" at bounding box center [333, 261] width 67 height 38
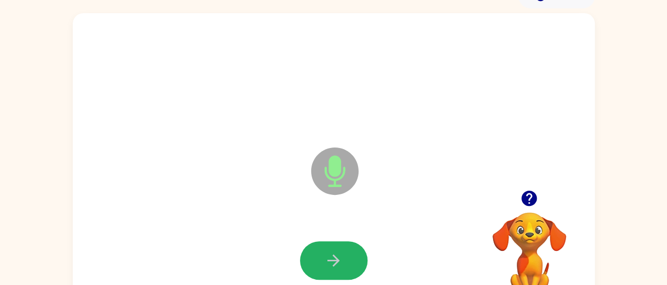
click at [324, 259] on button "button" at bounding box center [333, 261] width 67 height 38
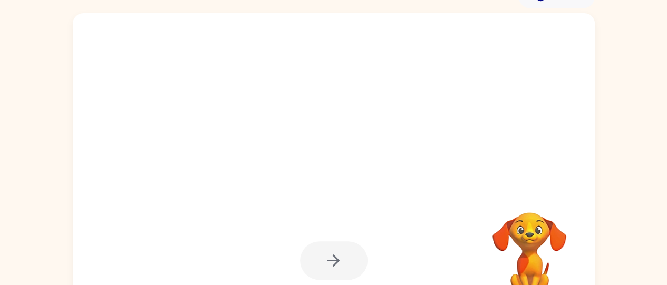
click at [324, 259] on div at bounding box center [333, 261] width 67 height 38
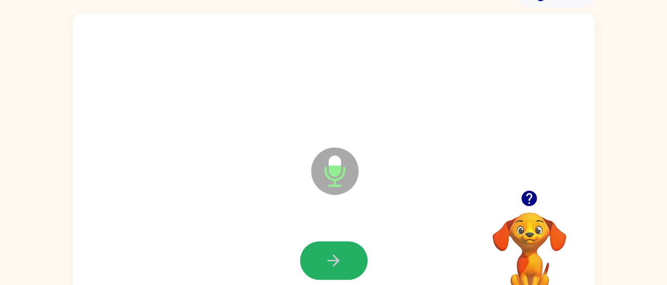
click at [324, 259] on button "button" at bounding box center [333, 261] width 67 height 38
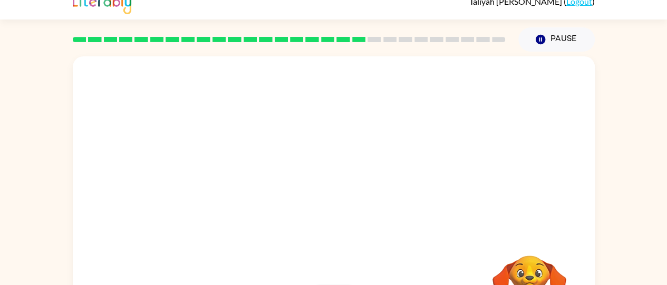
scroll to position [36, 0]
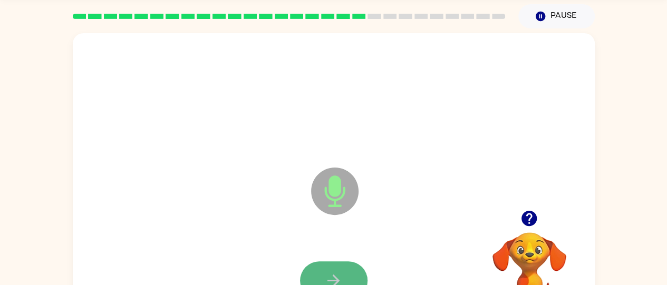
click at [333, 268] on button "button" at bounding box center [333, 281] width 67 height 38
click at [333, 268] on div at bounding box center [333, 281] width 67 height 38
click at [308, 262] on div at bounding box center [333, 281] width 67 height 38
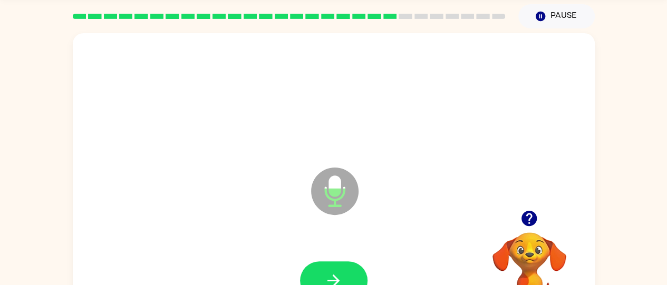
click at [308, 262] on div at bounding box center [333, 281] width 67 height 38
click at [339, 260] on div at bounding box center [333, 281] width 501 height 86
click at [392, 223] on icon "Microphone The Microphone is here when it is your turn to talk" at bounding box center [387, 204] width 158 height 79
click at [321, 281] on button "button" at bounding box center [333, 281] width 67 height 38
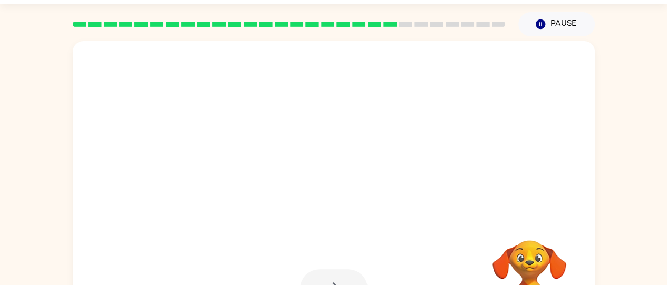
scroll to position [28, 0]
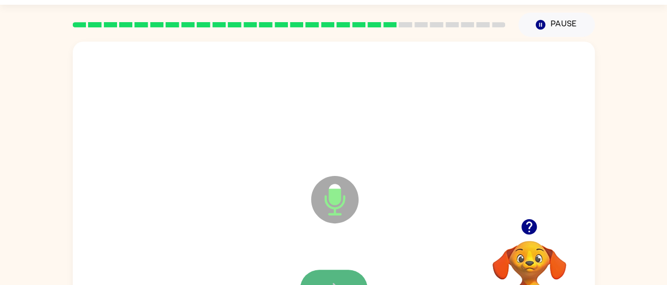
click at [341, 277] on button "button" at bounding box center [333, 289] width 67 height 38
click at [583, 80] on div at bounding box center [333, 106] width 501 height 86
click at [334, 270] on button "button" at bounding box center [333, 289] width 67 height 38
click at [336, 272] on button "button" at bounding box center [333, 289] width 67 height 38
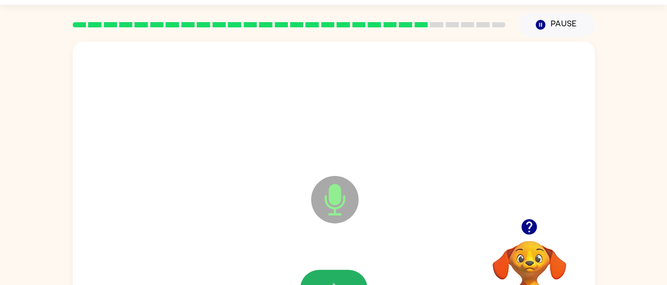
click at [336, 272] on button "button" at bounding box center [333, 289] width 67 height 38
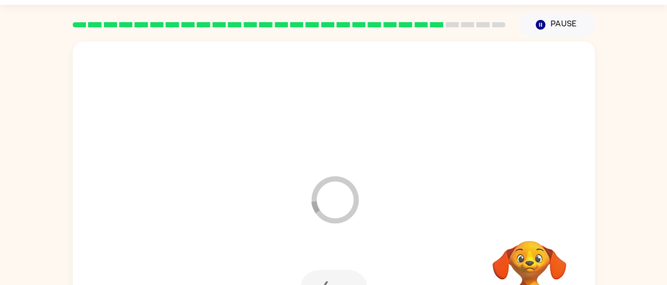
click at [336, 272] on div at bounding box center [333, 289] width 67 height 38
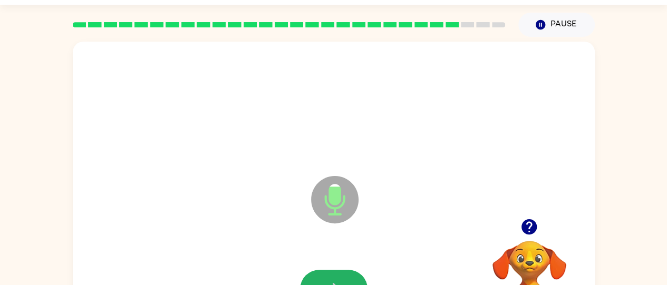
click at [336, 272] on button "button" at bounding box center [333, 289] width 67 height 38
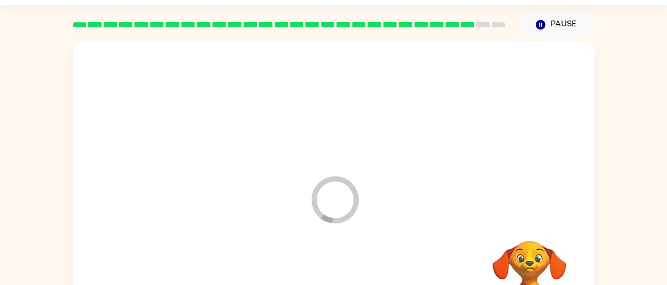
click at [336, 272] on div at bounding box center [333, 289] width 501 height 86
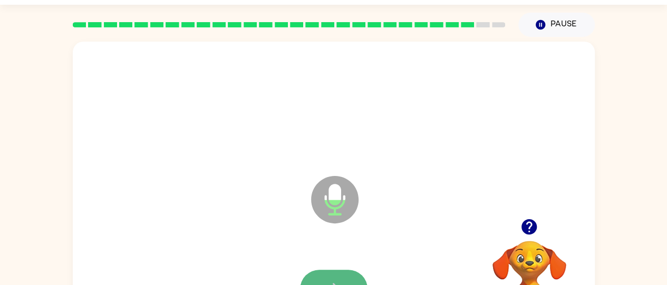
click at [315, 281] on button "button" at bounding box center [333, 289] width 67 height 38
click at [323, 280] on button "button" at bounding box center [333, 289] width 67 height 38
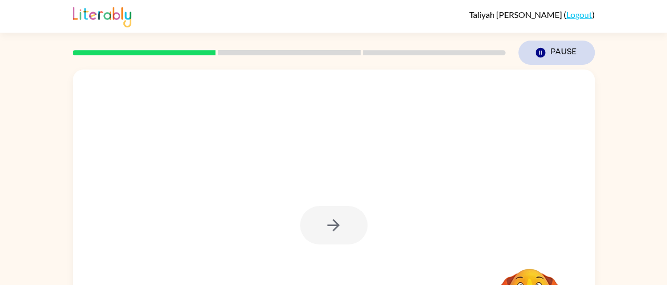
click at [547, 57] on button "Pause Pause" at bounding box center [556, 53] width 76 height 24
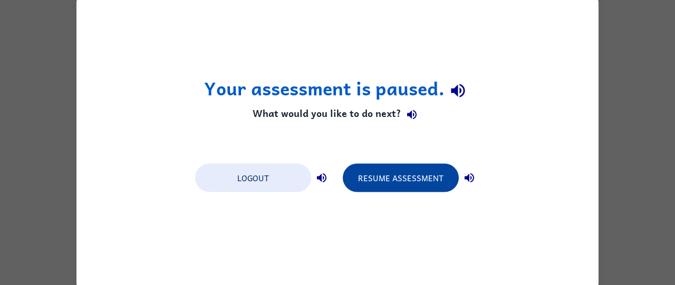
click at [430, 176] on button "Resume Assessment" at bounding box center [401, 177] width 116 height 28
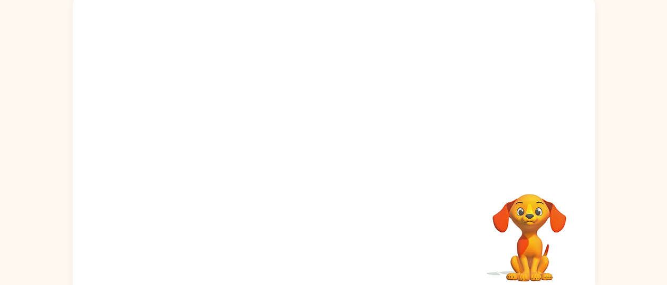
scroll to position [76, 0]
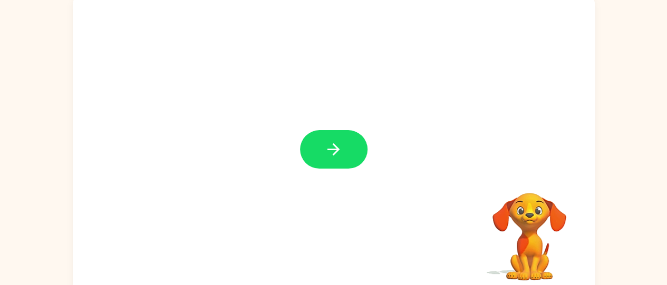
click at [634, 158] on div "Your browser must support playing .mp4 files to use Literably. Please try using…" at bounding box center [333, 142] width 667 height 306
click at [319, 170] on div at bounding box center [334, 144] width 522 height 301
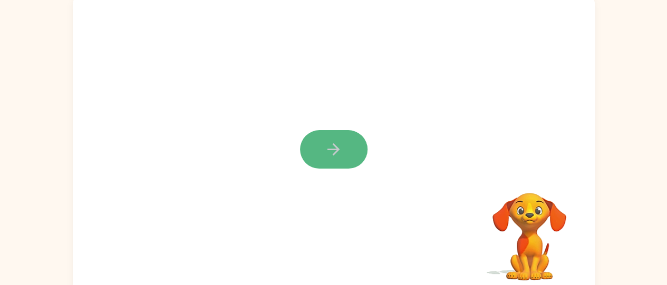
click at [332, 145] on icon "button" at bounding box center [333, 149] width 18 height 18
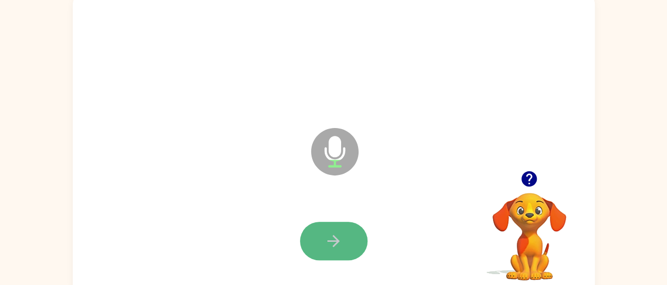
click at [341, 235] on icon "button" at bounding box center [333, 241] width 18 height 18
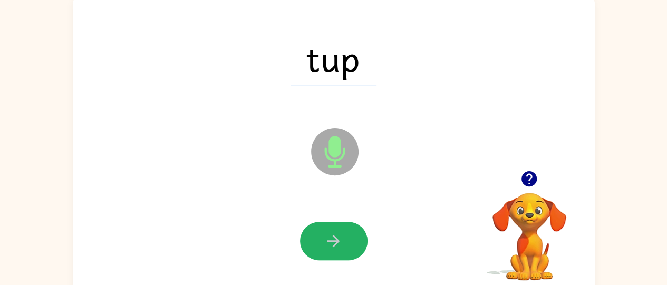
click at [341, 235] on icon "button" at bounding box center [333, 241] width 18 height 18
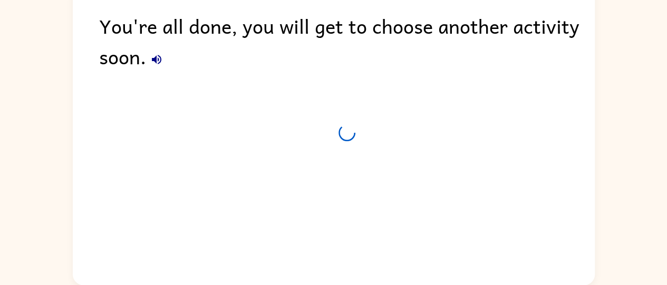
scroll to position [57, 0]
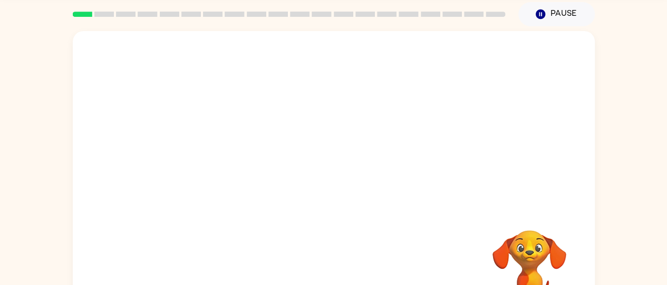
scroll to position [43, 0]
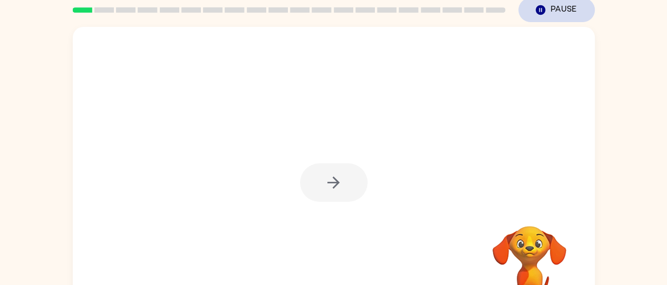
click at [563, 4] on button "Pause Pause" at bounding box center [556, 10] width 76 height 24
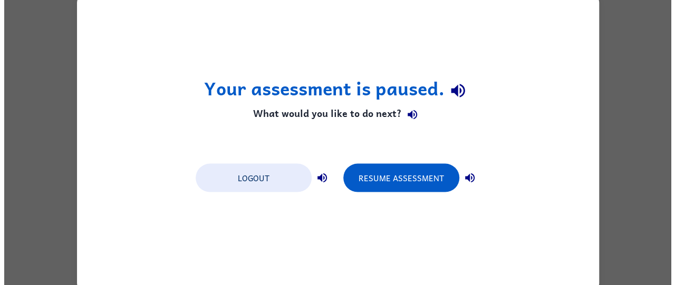
scroll to position [0, 0]
